Goal: Information Seeking & Learning: Find specific fact

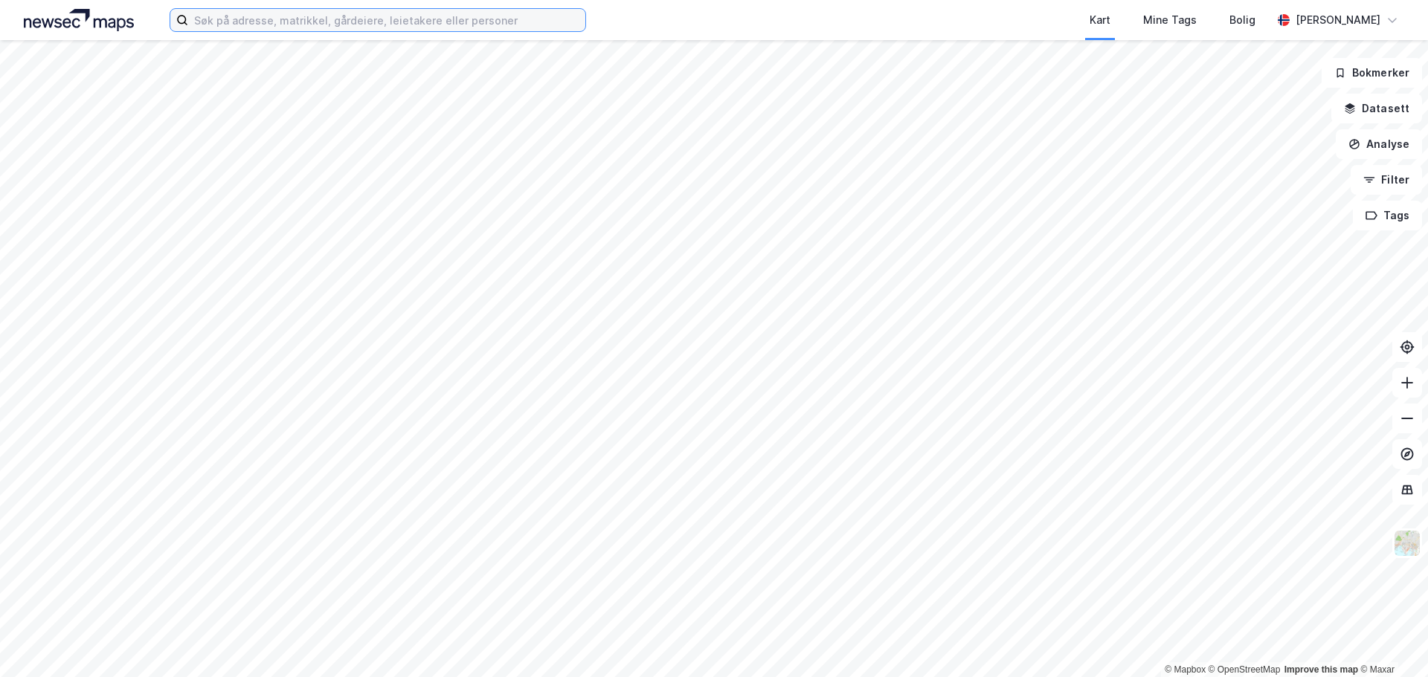
click at [248, 26] on input at bounding box center [386, 20] width 397 height 22
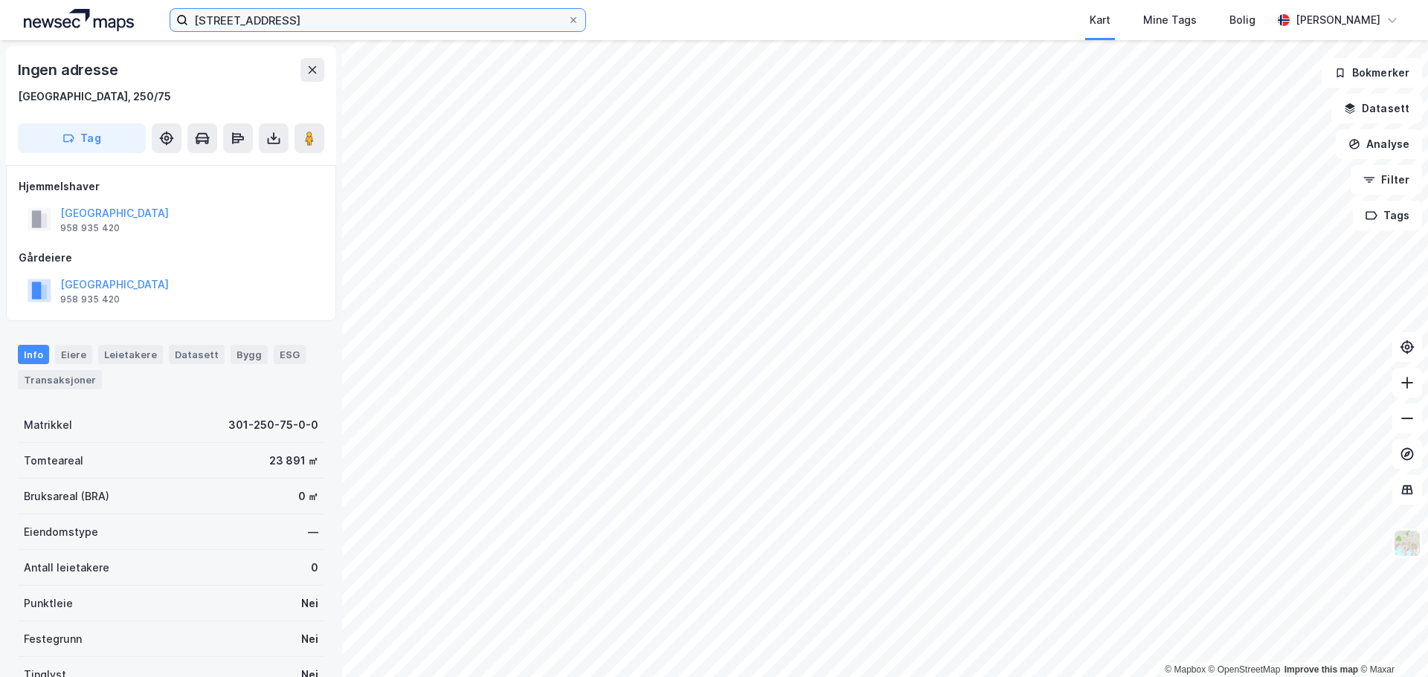
click at [306, 23] on input "[STREET_ADDRESS]" at bounding box center [377, 20] width 379 height 22
click at [309, 29] on input "[STREET_ADDRESS]" at bounding box center [377, 20] width 379 height 22
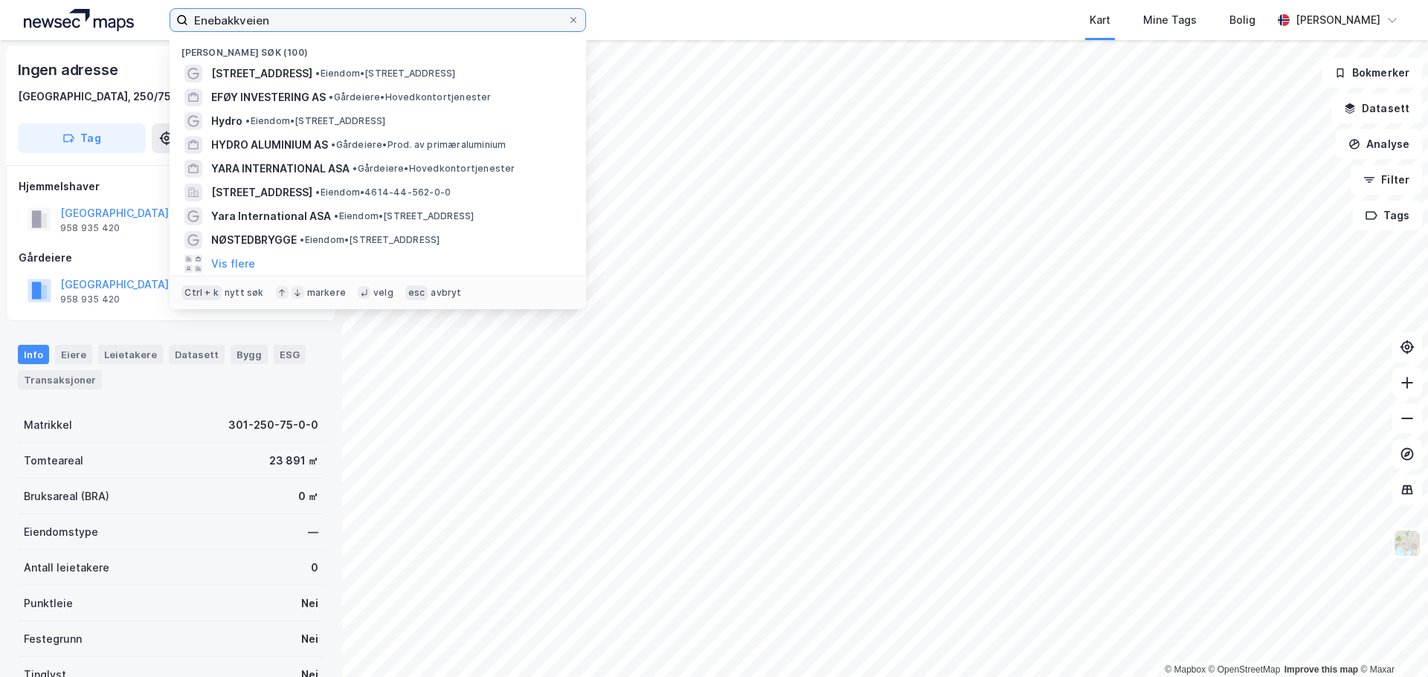
click at [327, 23] on input "Enebakkveien" at bounding box center [377, 20] width 379 height 22
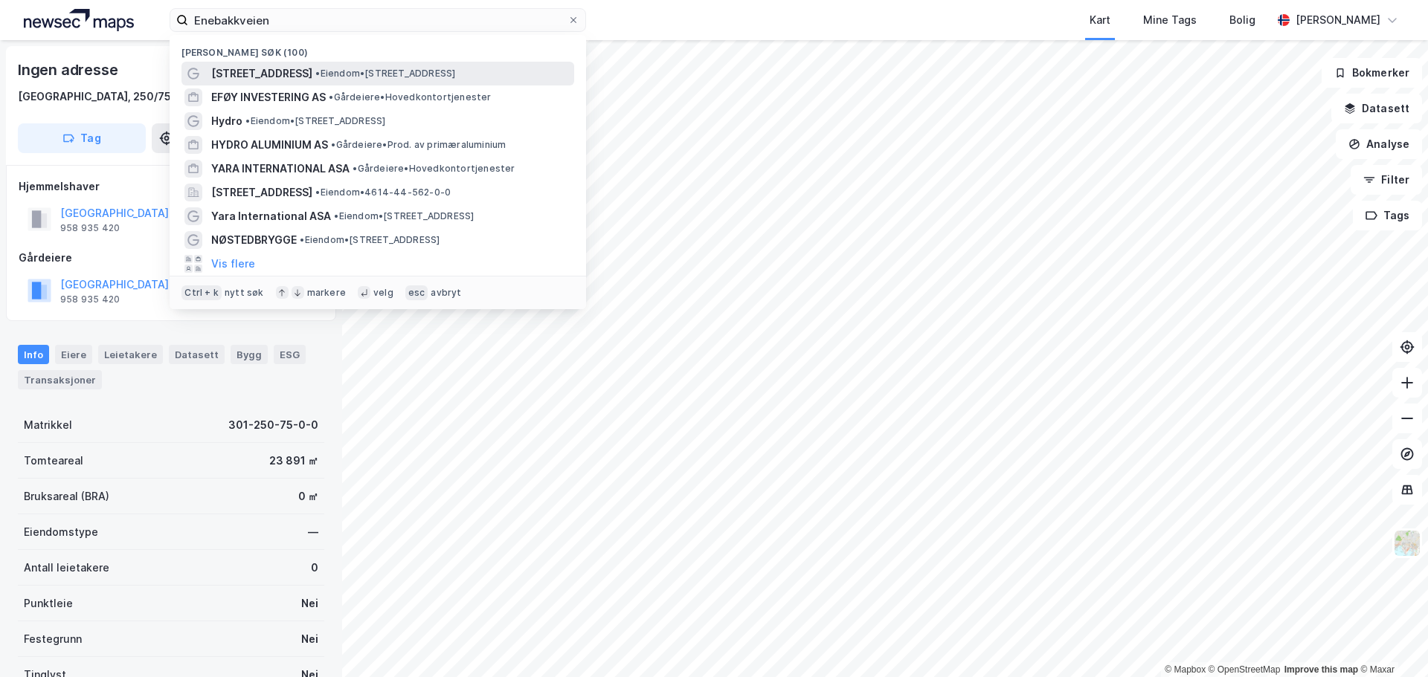
click at [297, 74] on span "[STREET_ADDRESS]" at bounding box center [261, 74] width 101 height 18
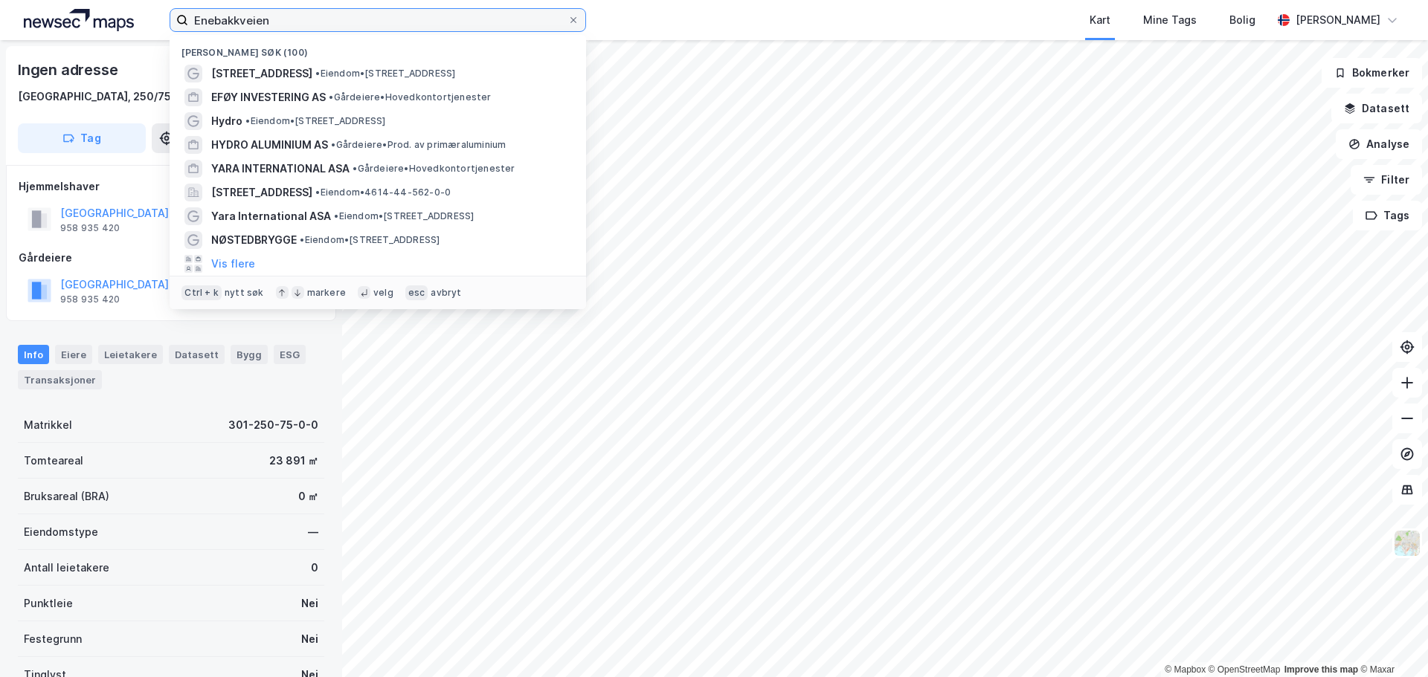
click at [309, 23] on input "Enebakkveien" at bounding box center [377, 20] width 379 height 22
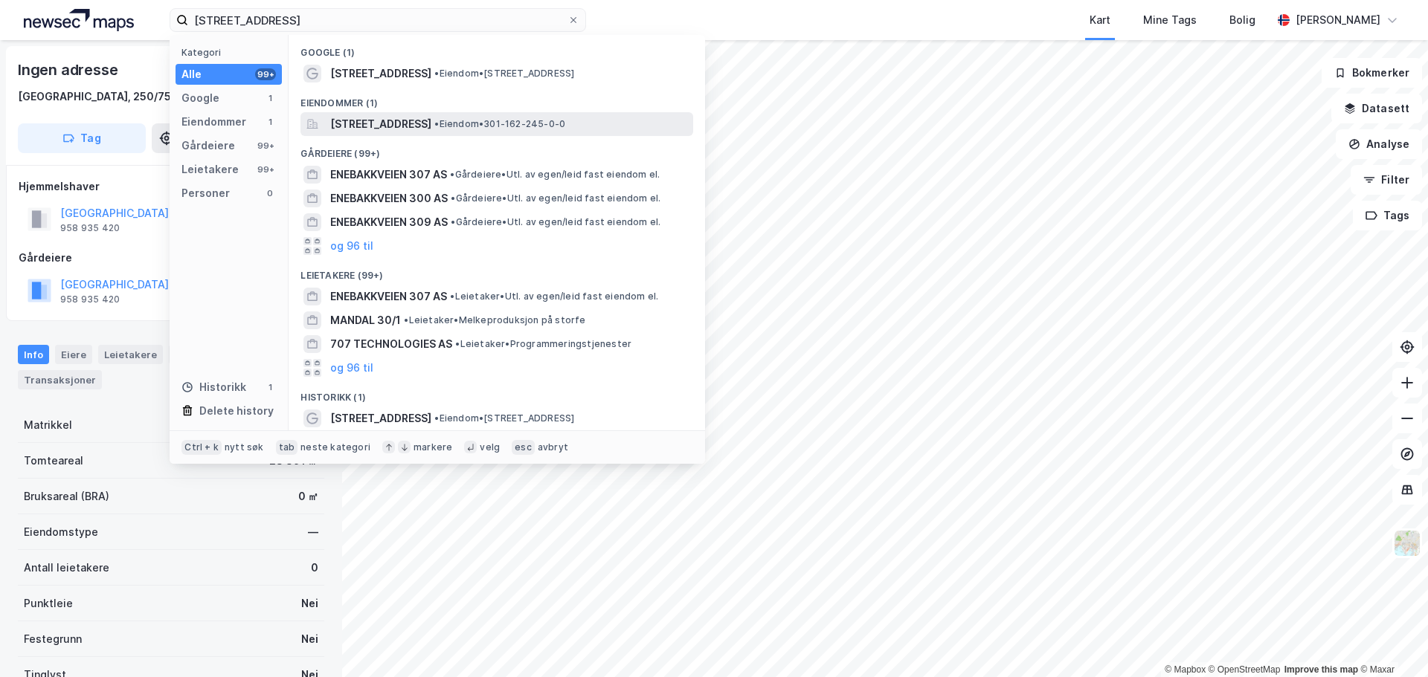
click at [402, 123] on span "[STREET_ADDRESS]" at bounding box center [380, 124] width 101 height 18
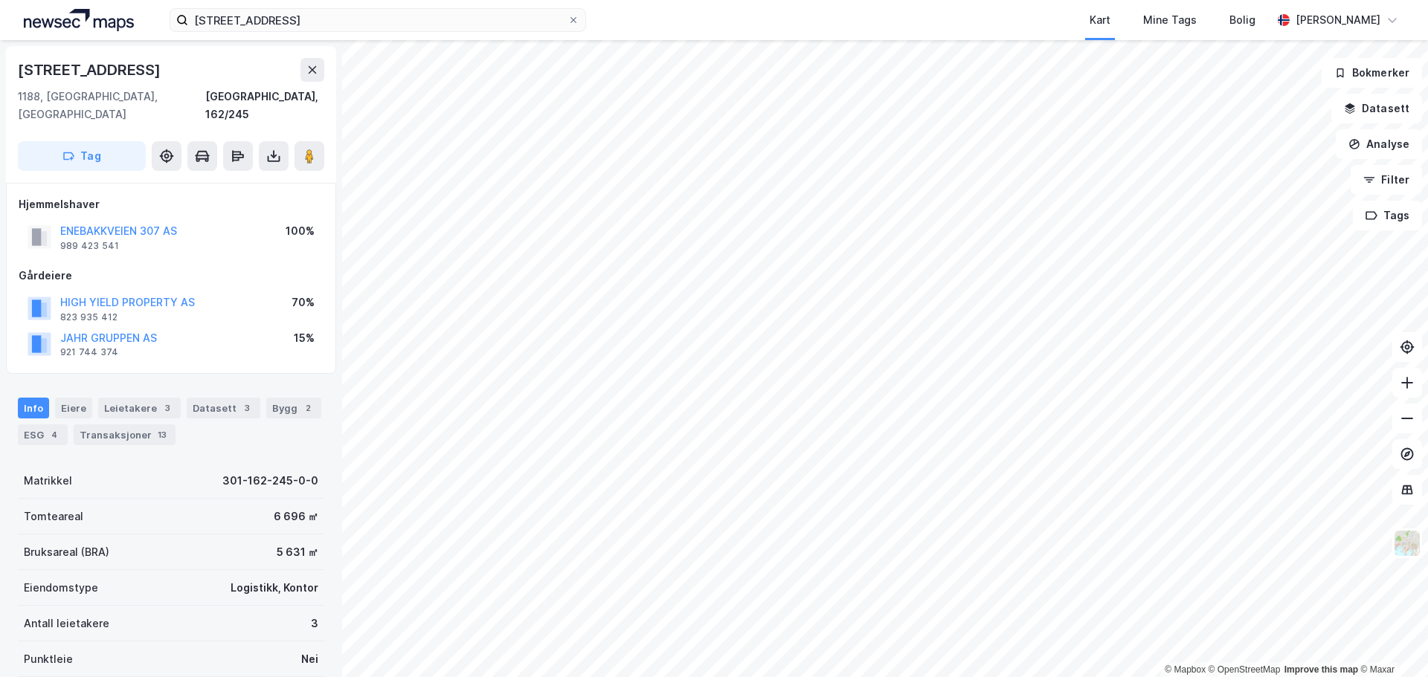
drag, startPoint x: 155, startPoint y: 282, endPoint x: 207, endPoint y: 248, distance: 62.3
click at [207, 248] on div "Hjemmelshaver ENEBAKKVEIEN 307 AS 989 423 541 100% Gårdeiere HIGH YIELD PROPERT…" at bounding box center [171, 279] width 305 height 167
click at [0, 0] on button "HIGH YIELD PROPERTY AS" at bounding box center [0, 0] width 0 height 0
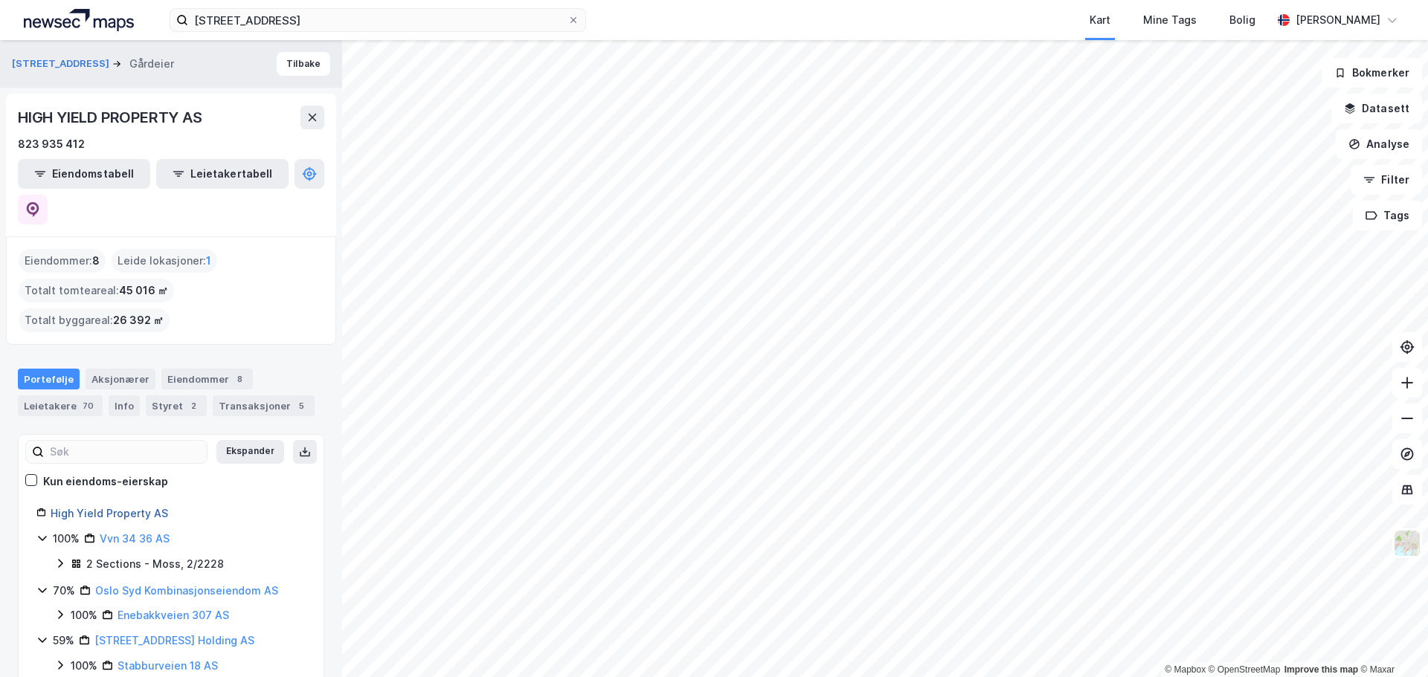
click at [115, 507] on link "High Yield Property AS" at bounding box center [109, 513] width 117 height 13
click at [123, 369] on div "Aksjonærer" at bounding box center [121, 379] width 70 height 21
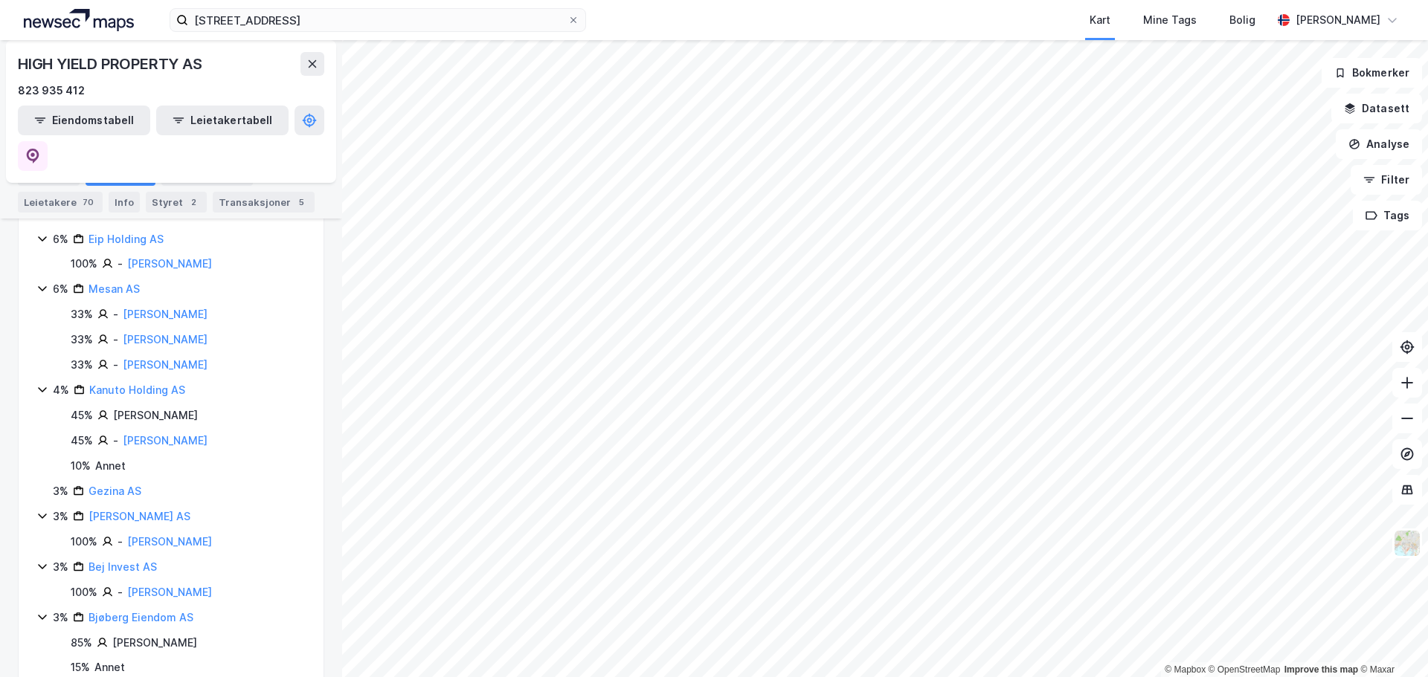
scroll to position [372, 0]
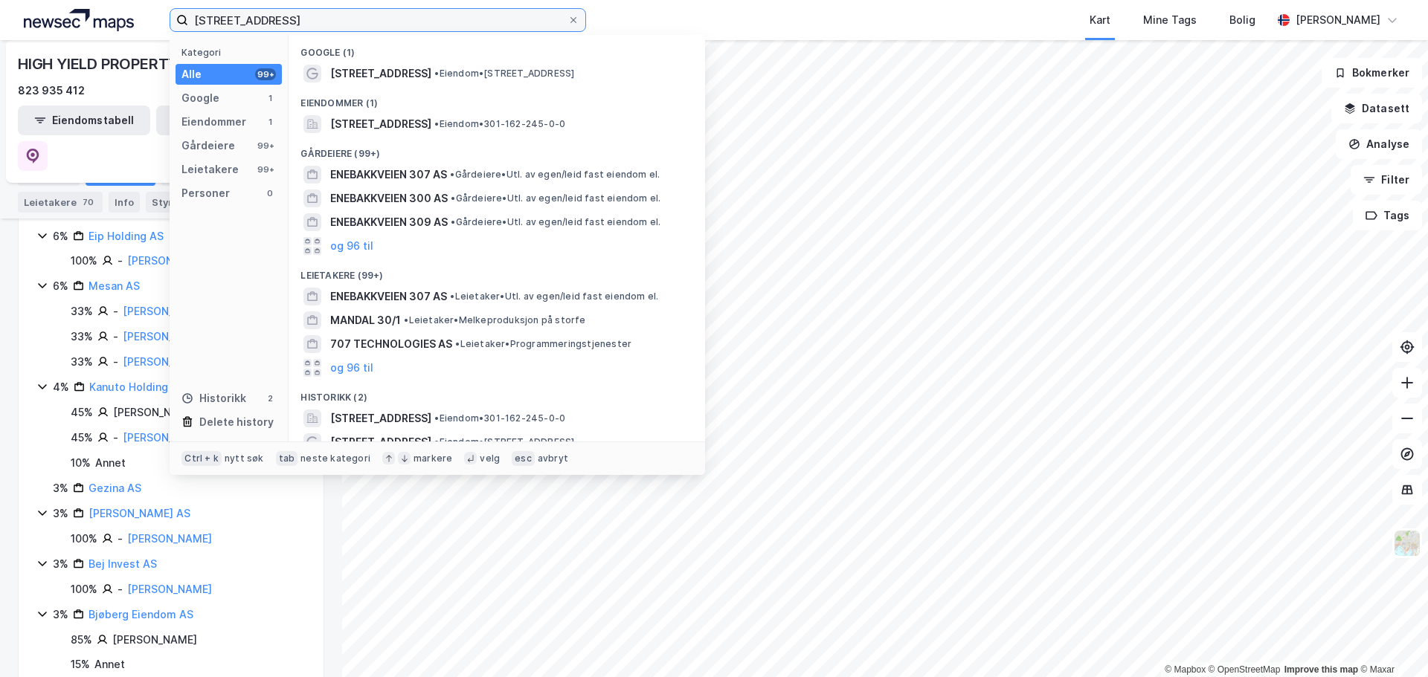
drag, startPoint x: 318, startPoint y: 16, endPoint x: -6, endPoint y: 5, distance: 324.4
click at [0, 5] on html "Enebakkveien 307 Kategori Alle 99+ Google 1 Eiendommer 1 Gårdeiere 99+ Leietake…" at bounding box center [714, 338] width 1428 height 677
click at [376, 5] on div "Enebakkveien 307 Kategori Alle 99+ Google 1 Eiendommer 1 Gårdeiere 99+ Leietake…" at bounding box center [714, 20] width 1428 height 40
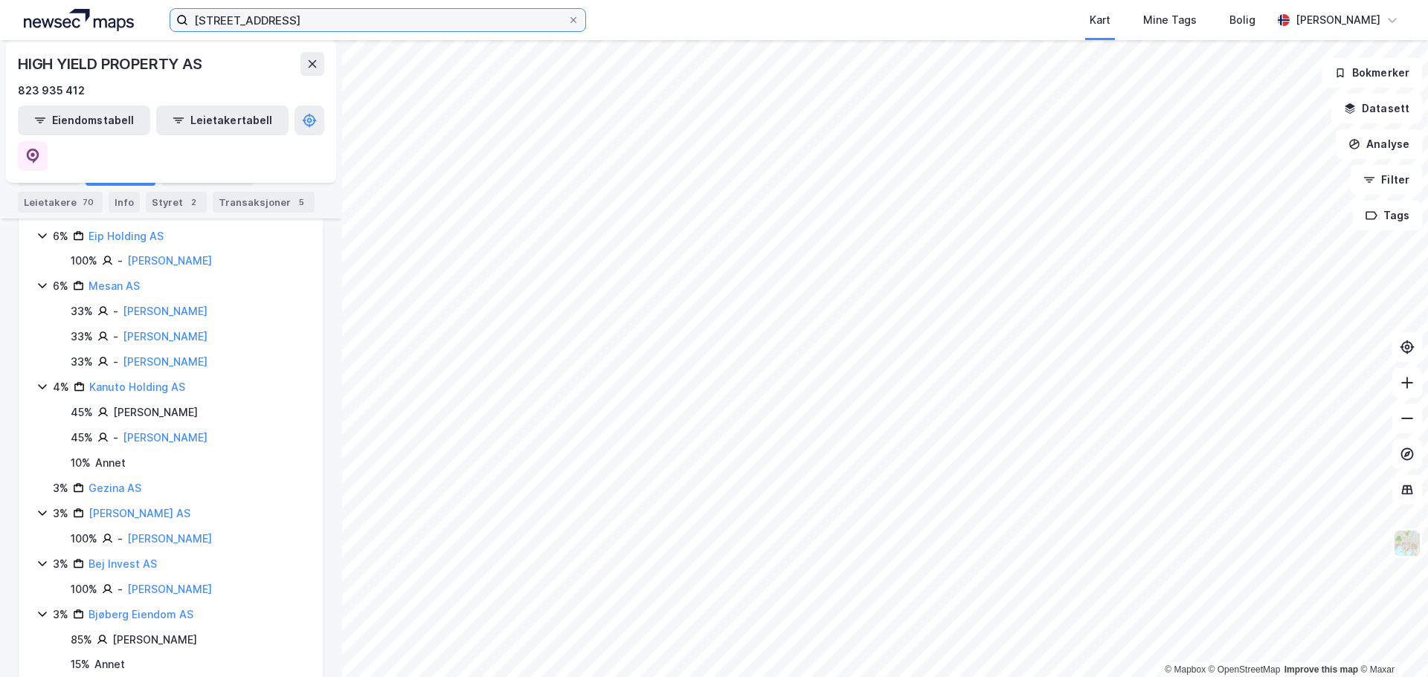
click at [367, 14] on input "[STREET_ADDRESS]" at bounding box center [377, 20] width 379 height 22
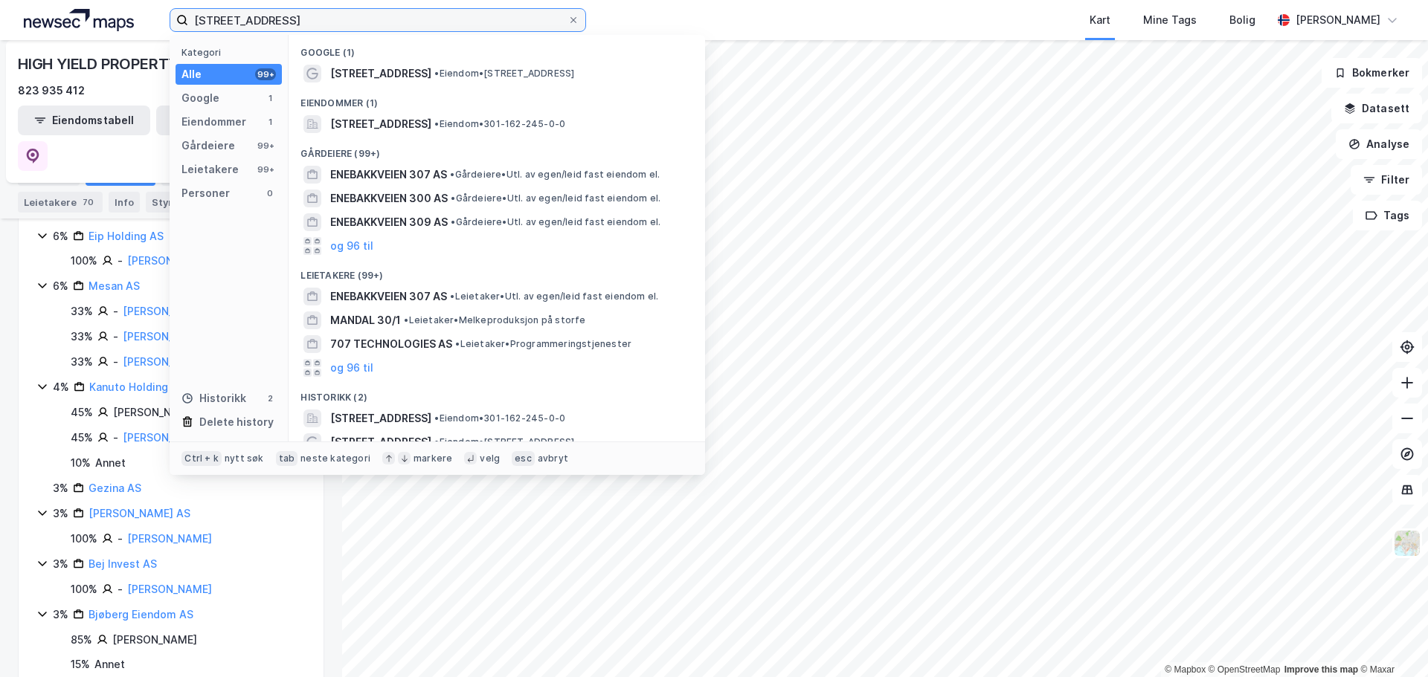
click at [359, 28] on input "[STREET_ADDRESS]" at bounding box center [377, 20] width 379 height 22
click at [359, 23] on input "[STREET_ADDRESS]" at bounding box center [377, 20] width 379 height 22
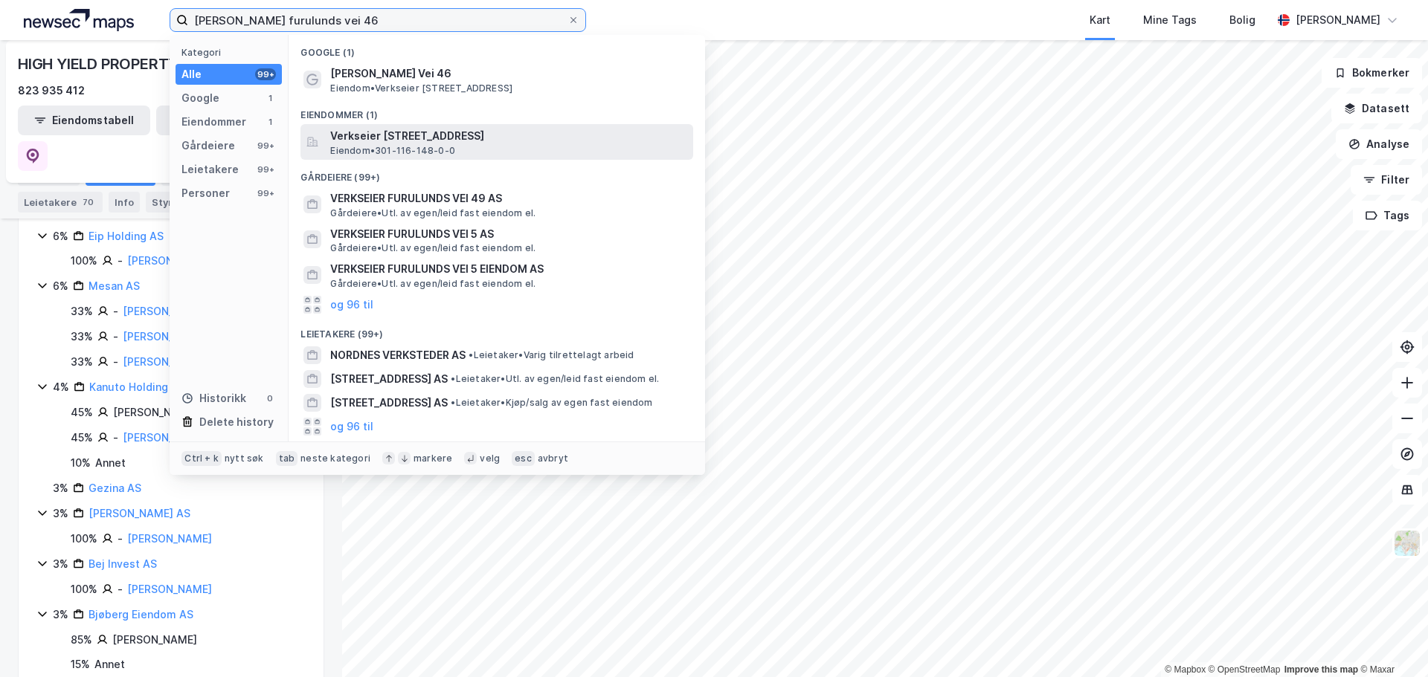
type input "[PERSON_NAME] furulunds vei 46"
click at [414, 141] on span "Verkseier [STREET_ADDRESS]" at bounding box center [508, 136] width 357 height 18
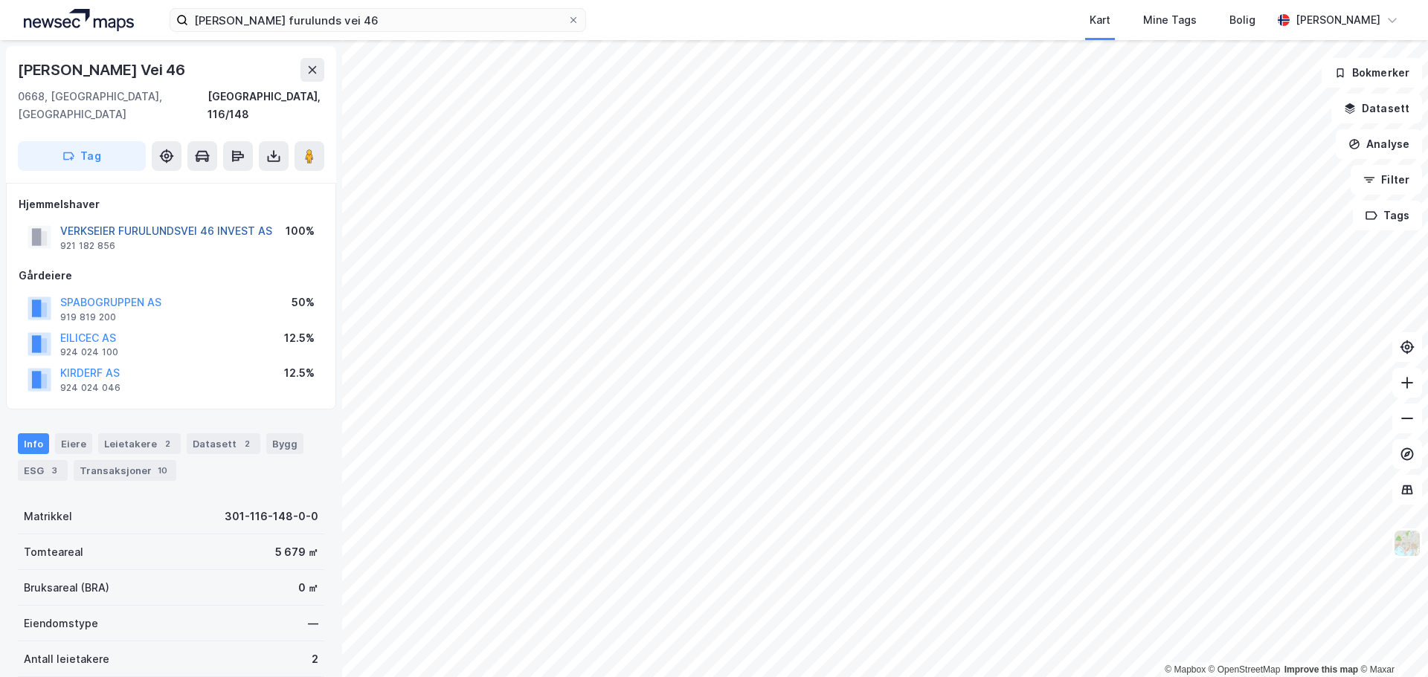
click at [0, 0] on button "VERKSEIER FURULUNDSVEI 46 INVEST AS" at bounding box center [0, 0] width 0 height 0
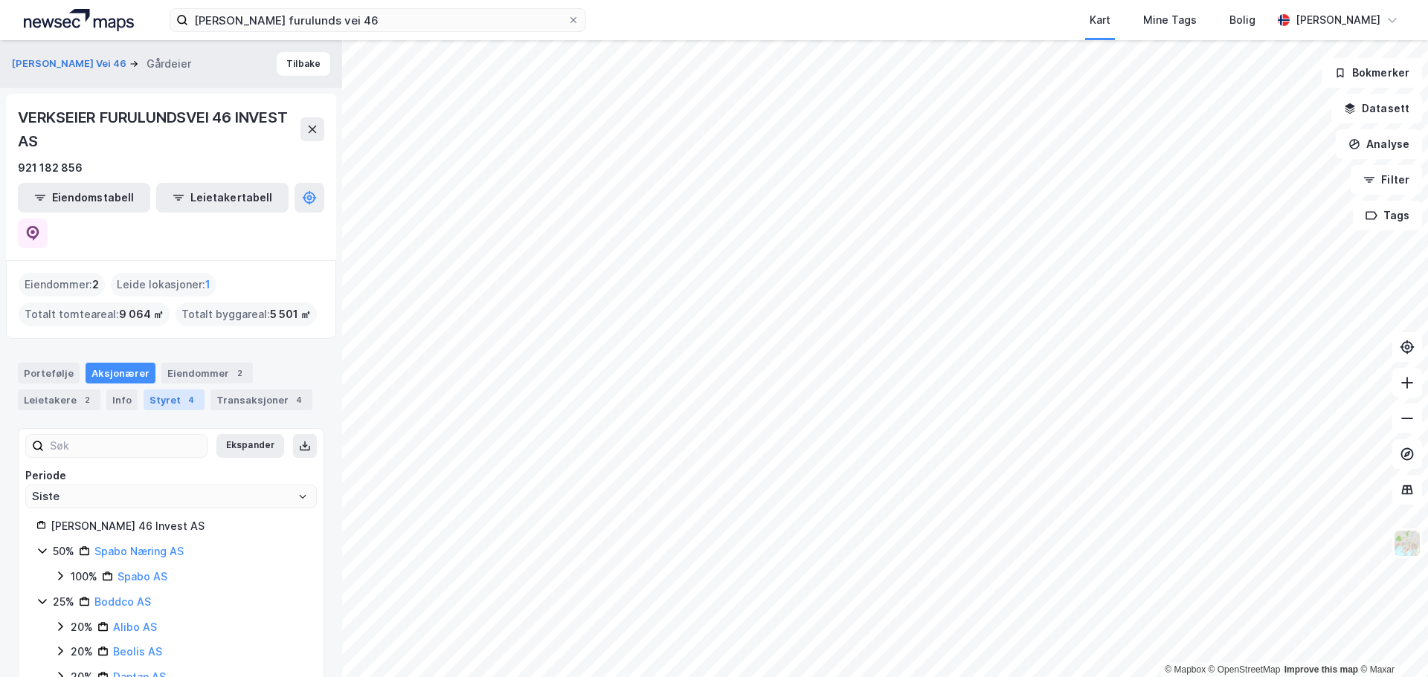
click at [160, 390] on div "Styret 4" at bounding box center [174, 400] width 61 height 21
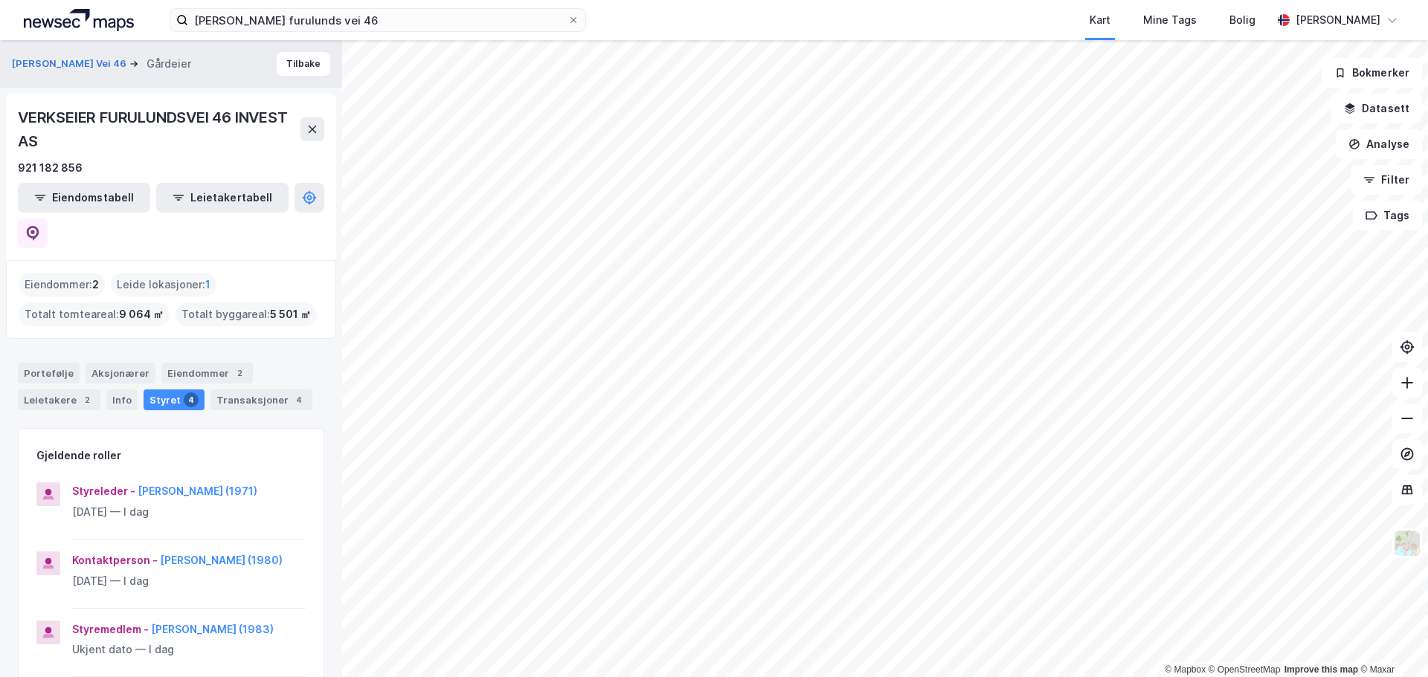
scroll to position [74, 0]
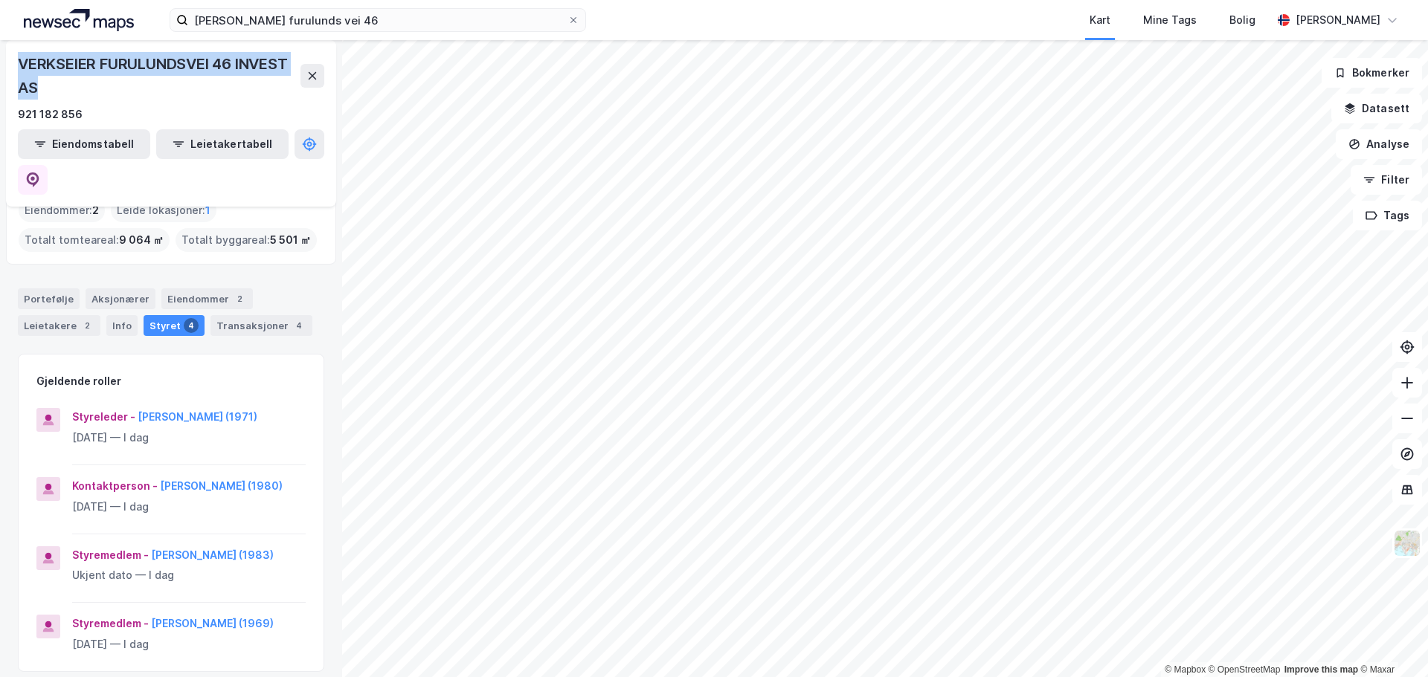
drag, startPoint x: 85, startPoint y: 83, endPoint x: 6, endPoint y: 59, distance: 82.1
click at [6, 59] on div "VERKSEIER [STREET_ADDRESS] AS 921 182 856 Eiendomstabell Leietakertabell" at bounding box center [171, 123] width 330 height 167
copy div "VERKSEIER FURULUNDSVEI 46 INVEST AS"
